Goal: Task Accomplishment & Management: Use online tool/utility

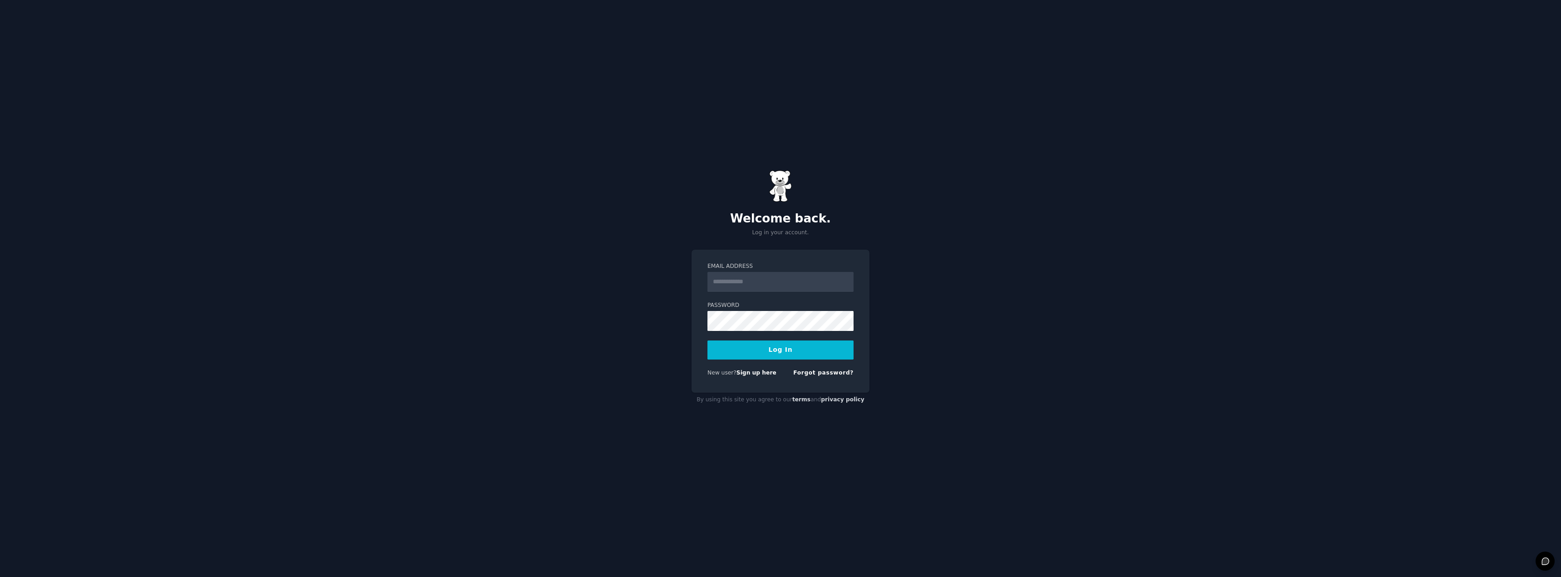
click at [778, 286] on input "Email Address" at bounding box center [781, 282] width 146 height 20
type input "**********"
click at [799, 348] on button "Log In" at bounding box center [781, 349] width 146 height 19
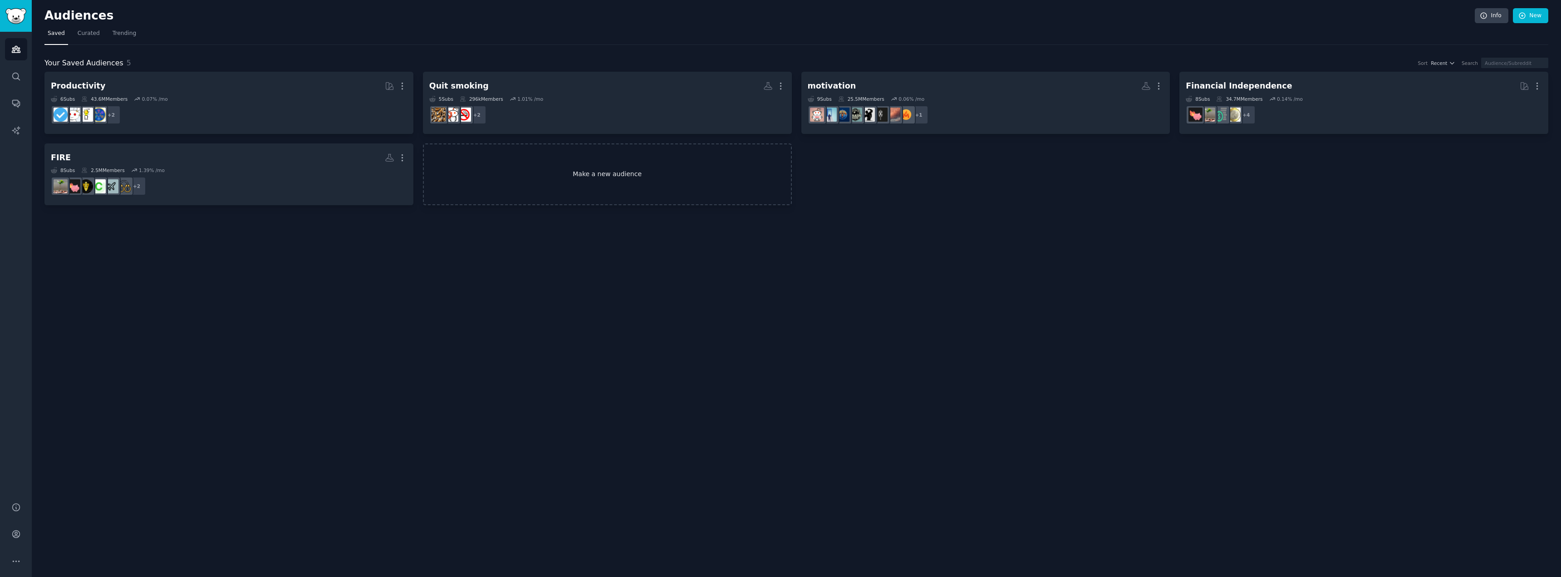
click at [537, 173] on link "Make a new audience" at bounding box center [607, 174] width 369 height 62
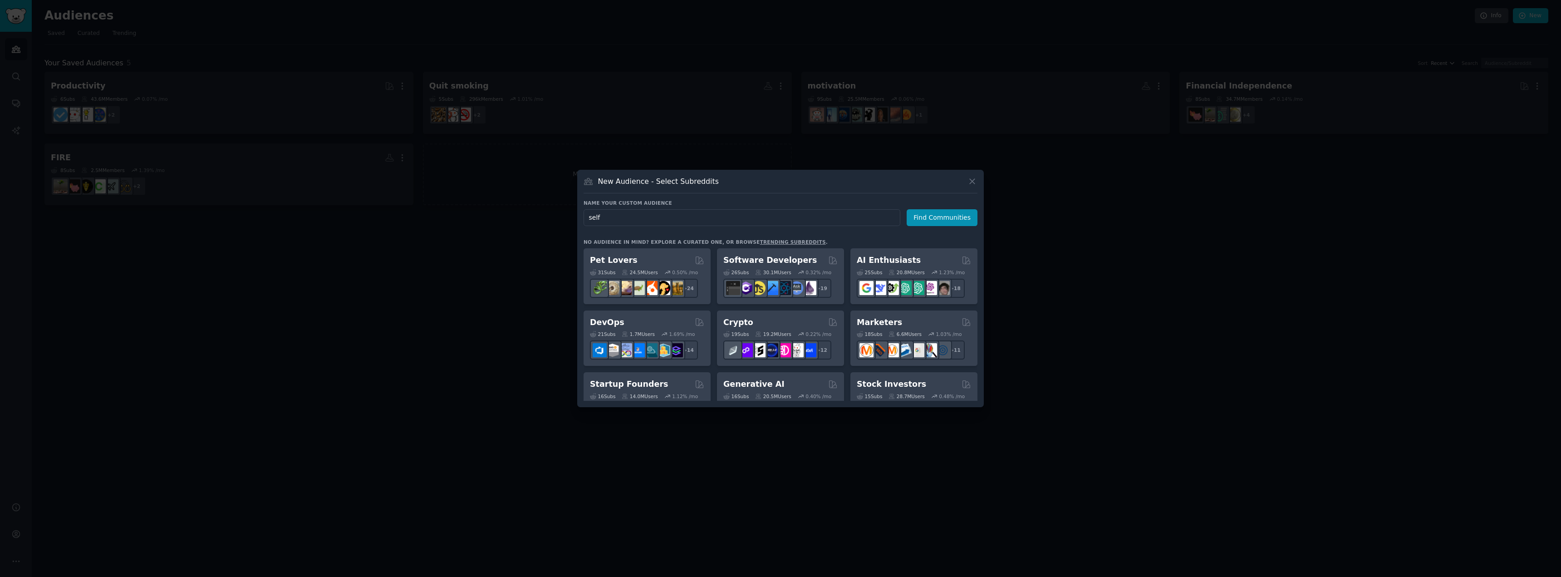
type input "self"
click at [973, 179] on icon at bounding box center [973, 182] width 10 height 10
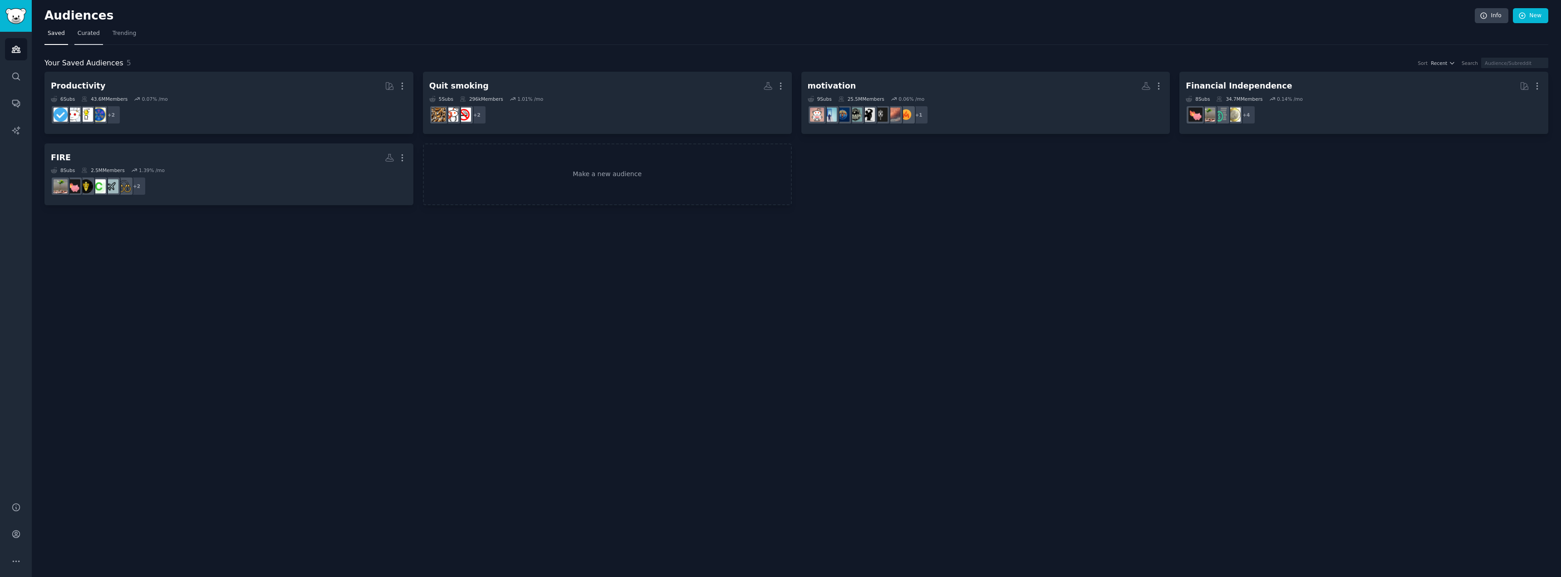
click at [86, 36] on span "Curated" at bounding box center [89, 34] width 22 height 8
click at [18, 77] on icon "Sidebar" at bounding box center [15, 76] width 7 height 7
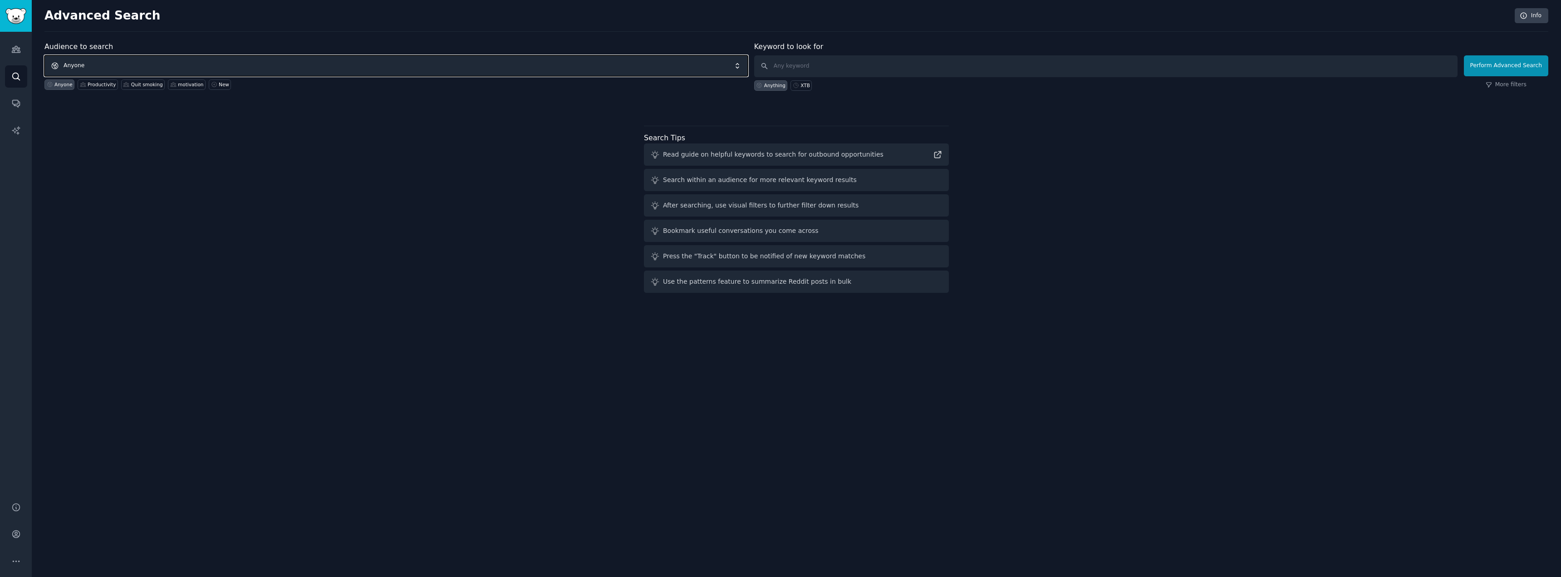
click at [246, 66] on span "Anyone" at bounding box center [396, 65] width 704 height 21
